Goal: Task Accomplishment & Management: Manage account settings

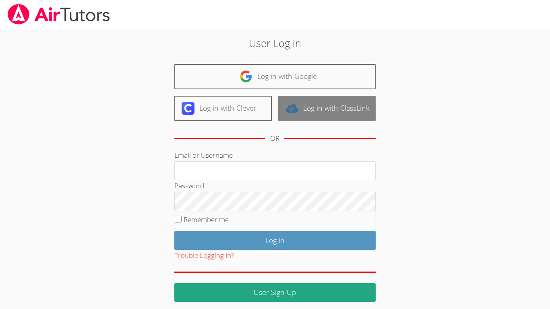
click at [361, 108] on link "Log in with ClassLink" at bounding box center [327, 108] width 98 height 25
